Goal: Task Accomplishment & Management: Manage account settings

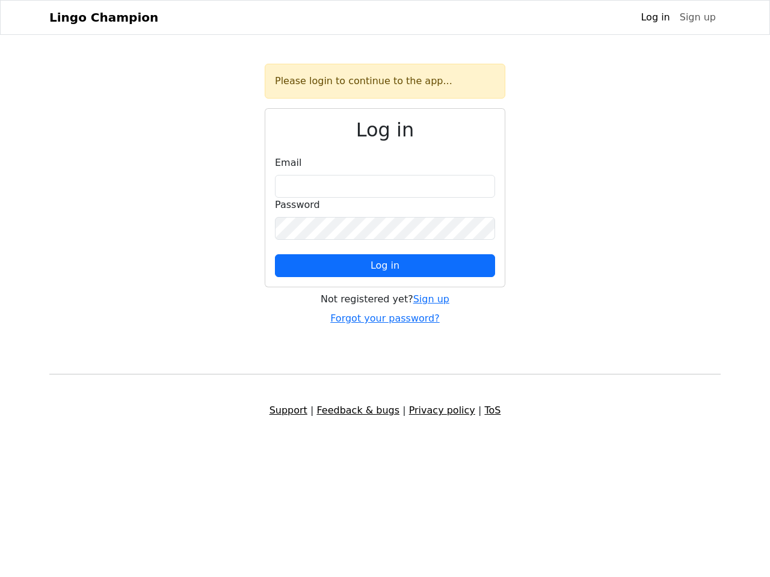
click at [385, 266] on span "Log in" at bounding box center [384, 265] width 29 height 11
